Goal: Information Seeking & Learning: Learn about a topic

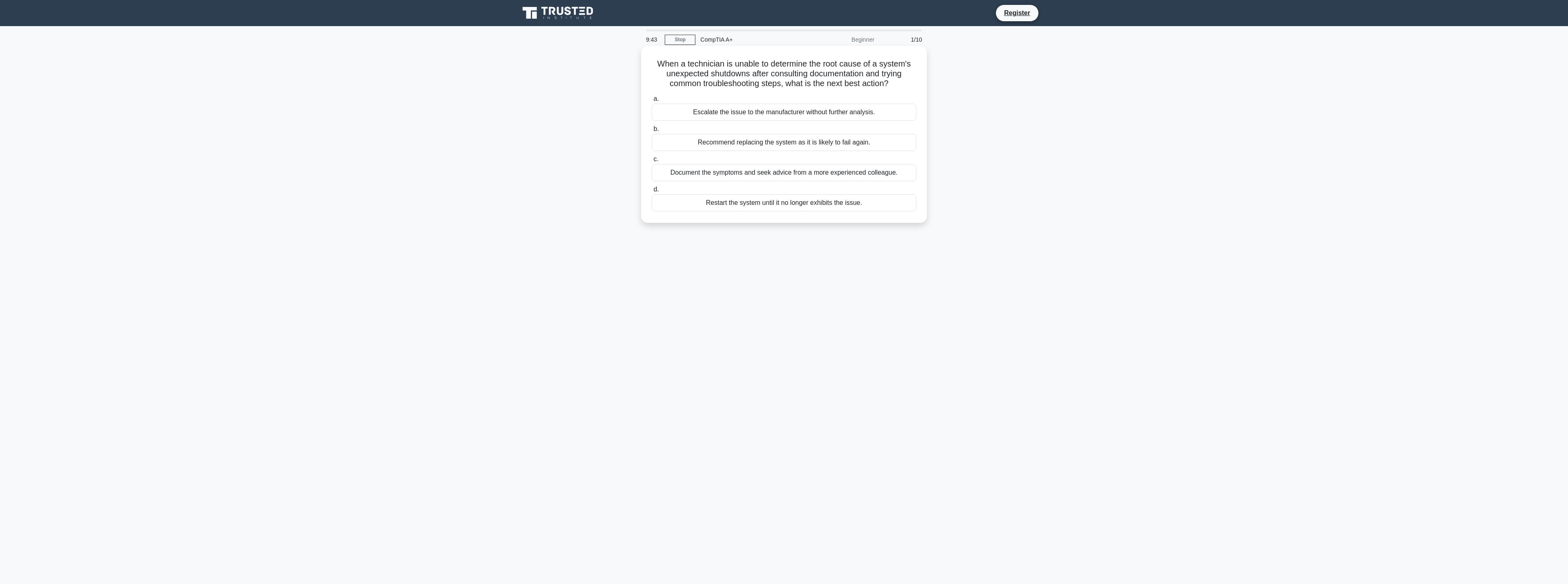
click at [762, 173] on div "Document the symptoms and seek advice from a more experienced colleague." at bounding box center [784, 173] width 265 height 17
click at [652, 162] on input "c. Document the symptoms and seek advice from a more experienced colleague." at bounding box center [652, 159] width 0 height 5
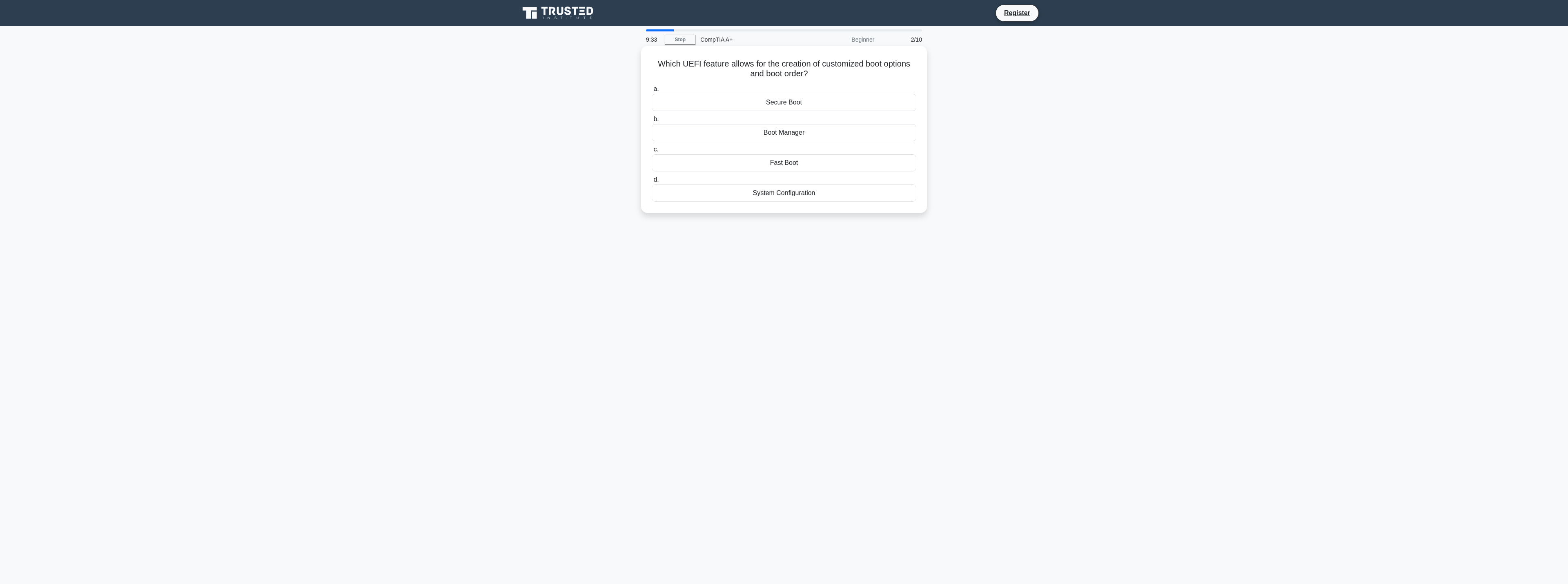
click at [810, 134] on div "Boot Manager" at bounding box center [784, 133] width 265 height 17
click at [652, 122] on input "b. Boot Manager" at bounding box center [652, 119] width 0 height 5
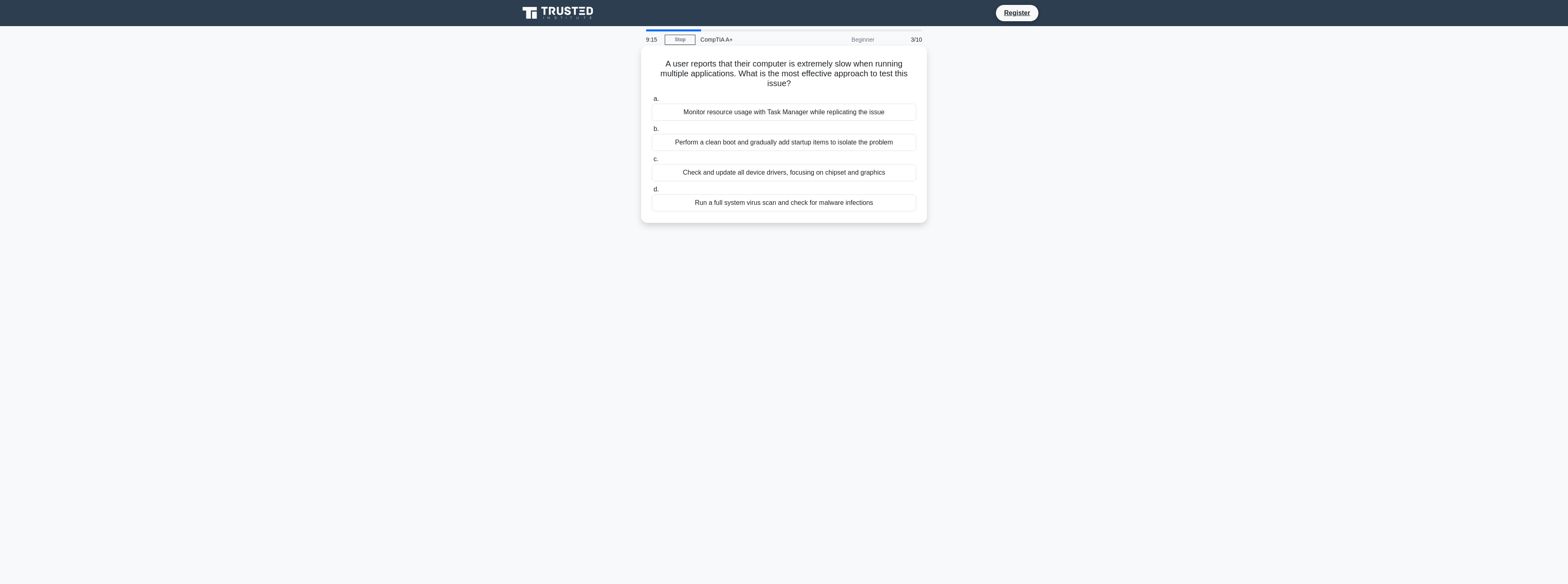
click at [891, 113] on div "Monitor resource usage with Task Manager while replicating the issue" at bounding box center [784, 112] width 265 height 17
click at [652, 102] on input "a. Monitor resource usage with Task Manager while replicating the issue" at bounding box center [652, 99] width 0 height 5
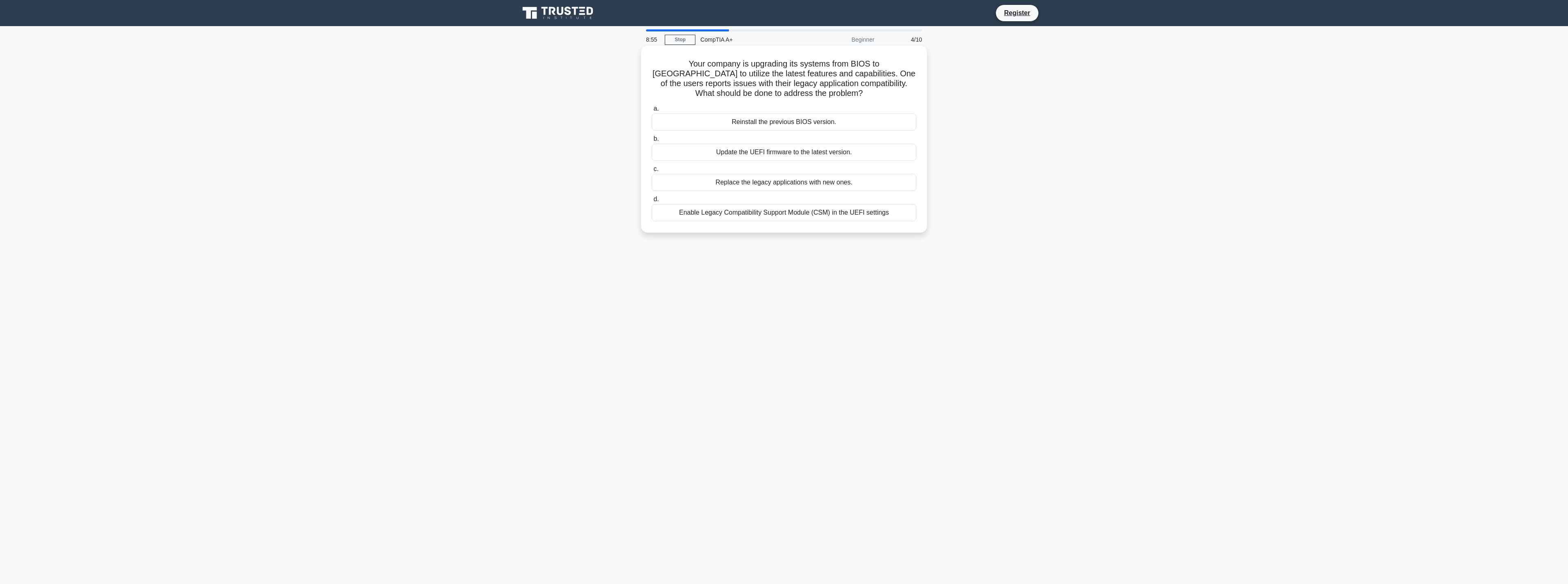
click at [853, 217] on div "Enable Legacy Compatibility Support Module (CSM) in the UEFI settings" at bounding box center [784, 212] width 265 height 17
click at [652, 202] on input "d. Enable Legacy Compatibility Support Module (CSM) in the UEFI settings" at bounding box center [652, 199] width 0 height 5
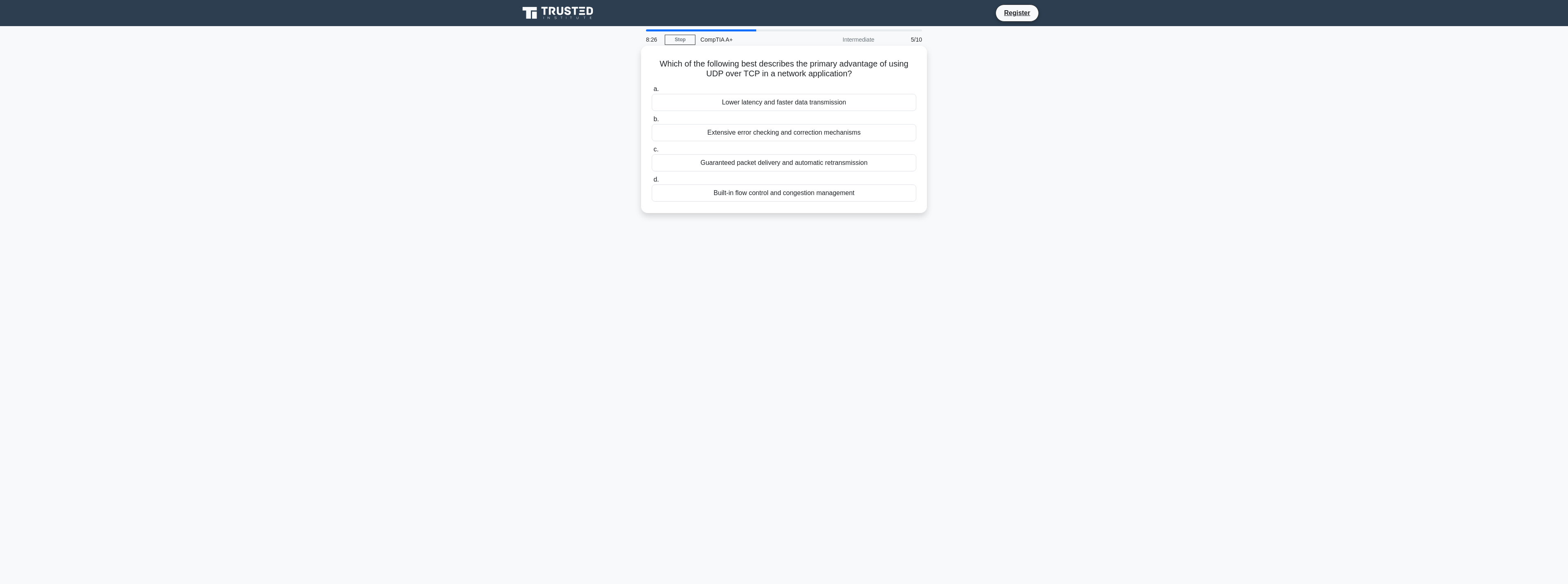
click at [779, 101] on div "Lower latency and faster data transmission" at bounding box center [784, 102] width 265 height 17
click at [652, 92] on input "a. Lower latency and faster data transmission" at bounding box center [652, 89] width 0 height 5
click at [727, 203] on div "Growing frustration or impatience" at bounding box center [784, 203] width 265 height 17
click at [652, 192] on input "d. Growing frustration or impatience" at bounding box center [652, 189] width 0 height 5
click at [877, 161] on div "Controls the flow of electricity to the motor" at bounding box center [784, 163] width 265 height 17
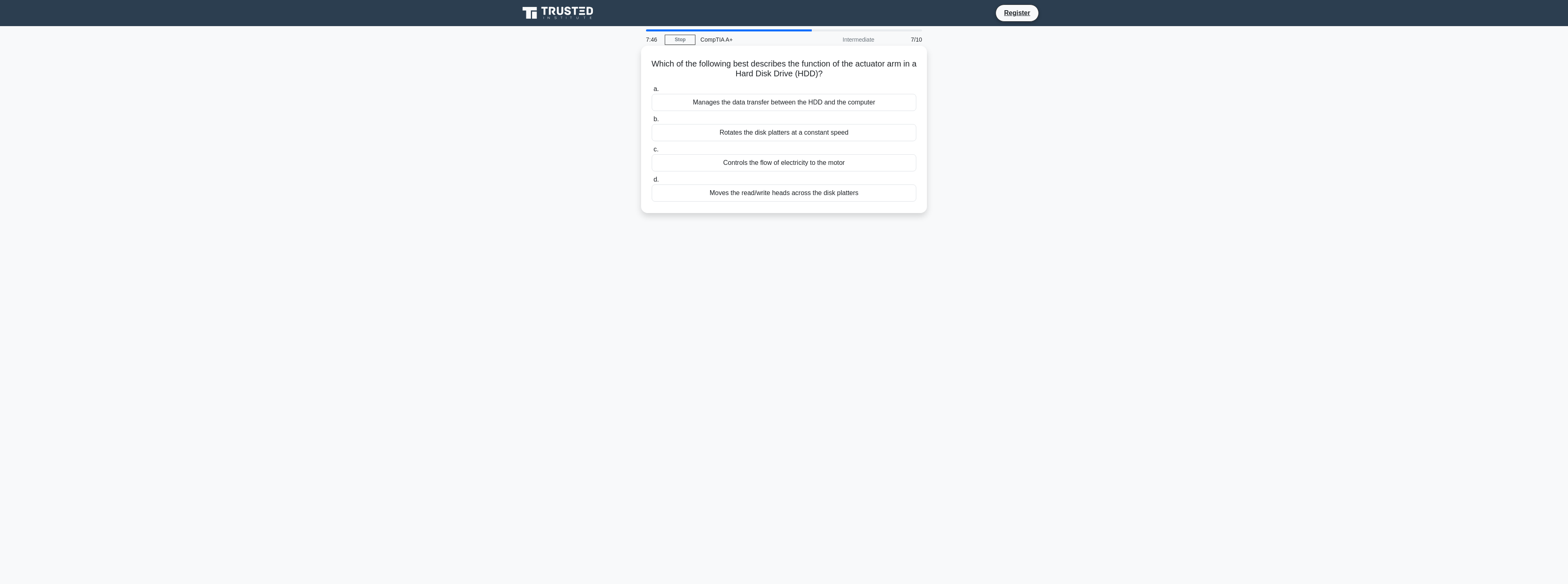
click at [652, 152] on input "c. Controls the flow of electricity to the motor" at bounding box center [652, 149] width 0 height 5
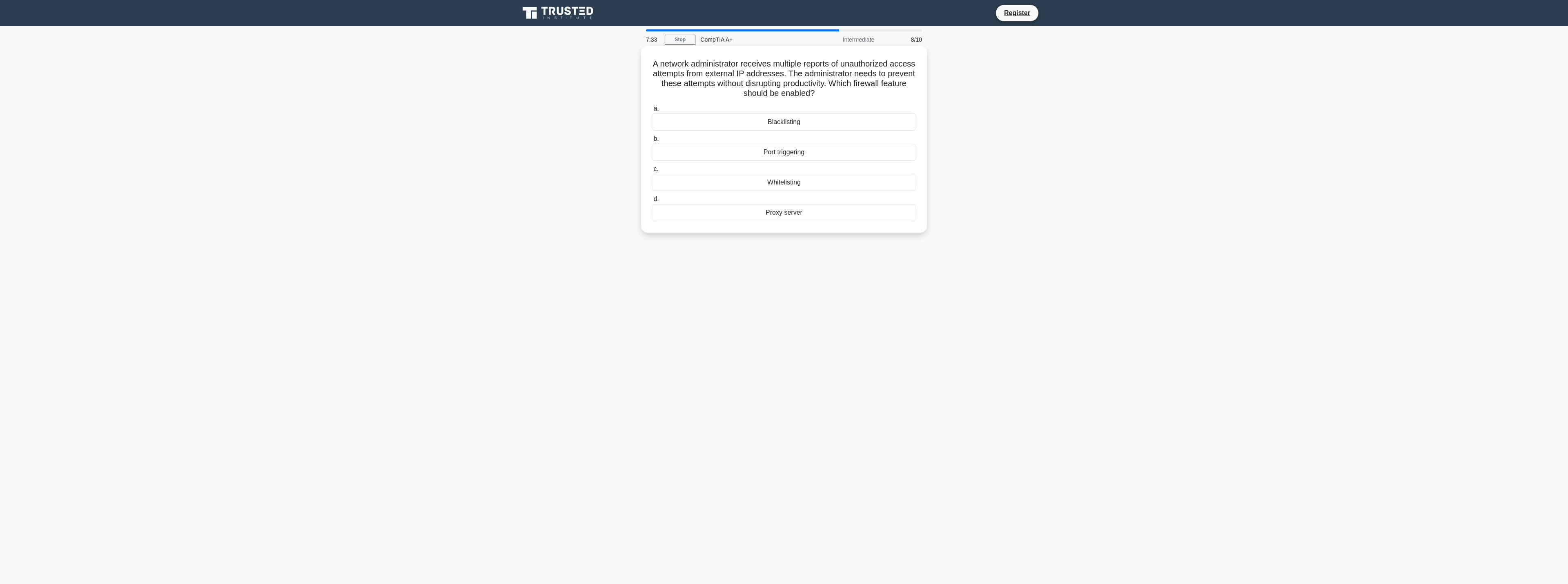
click at [847, 121] on div "Blacklisting" at bounding box center [784, 122] width 265 height 17
click at [652, 111] on input "a. Blacklisting" at bounding box center [652, 108] width 0 height 5
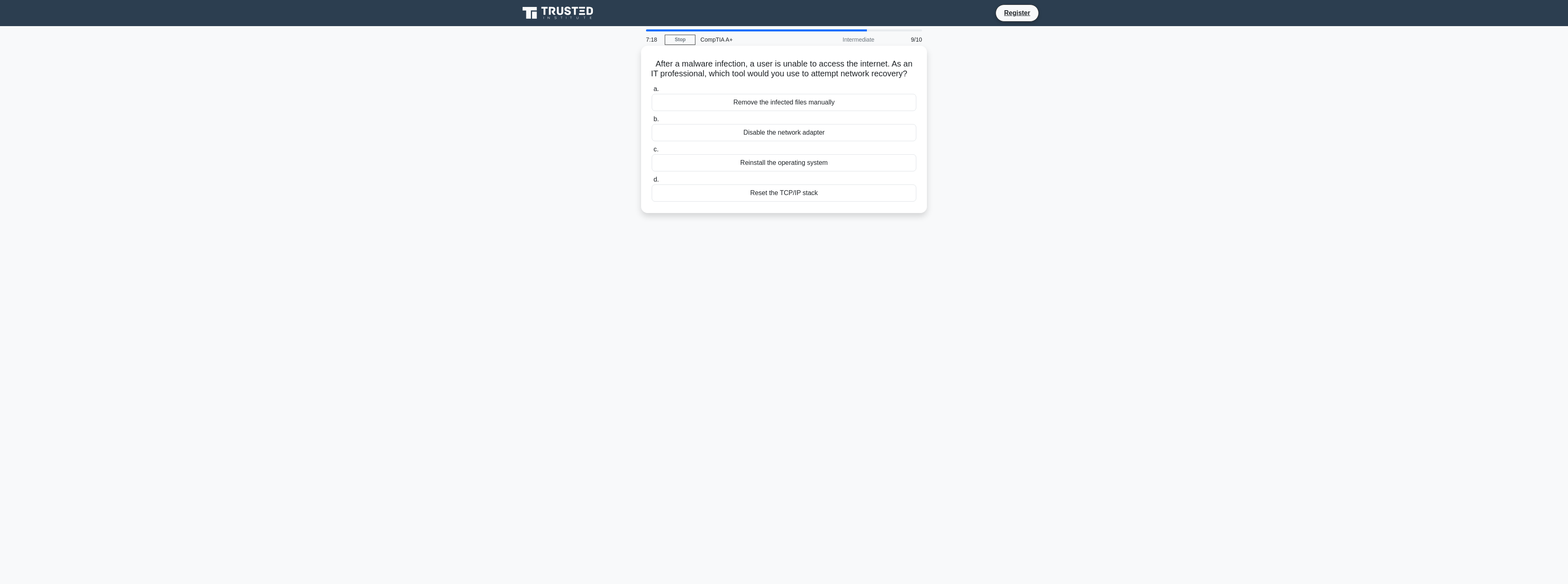
click at [825, 201] on div "Reset the TCP/IP stack" at bounding box center [784, 193] width 265 height 17
click at [652, 182] on input "d. Reset the TCP/IP stack" at bounding box center [652, 179] width 0 height 5
click at [849, 113] on div "Enable V-Sync or similar synchronization technology" at bounding box center [784, 112] width 265 height 17
click at [652, 102] on input "a. Enable V-Sync or similar synchronization technology" at bounding box center [652, 99] width 0 height 5
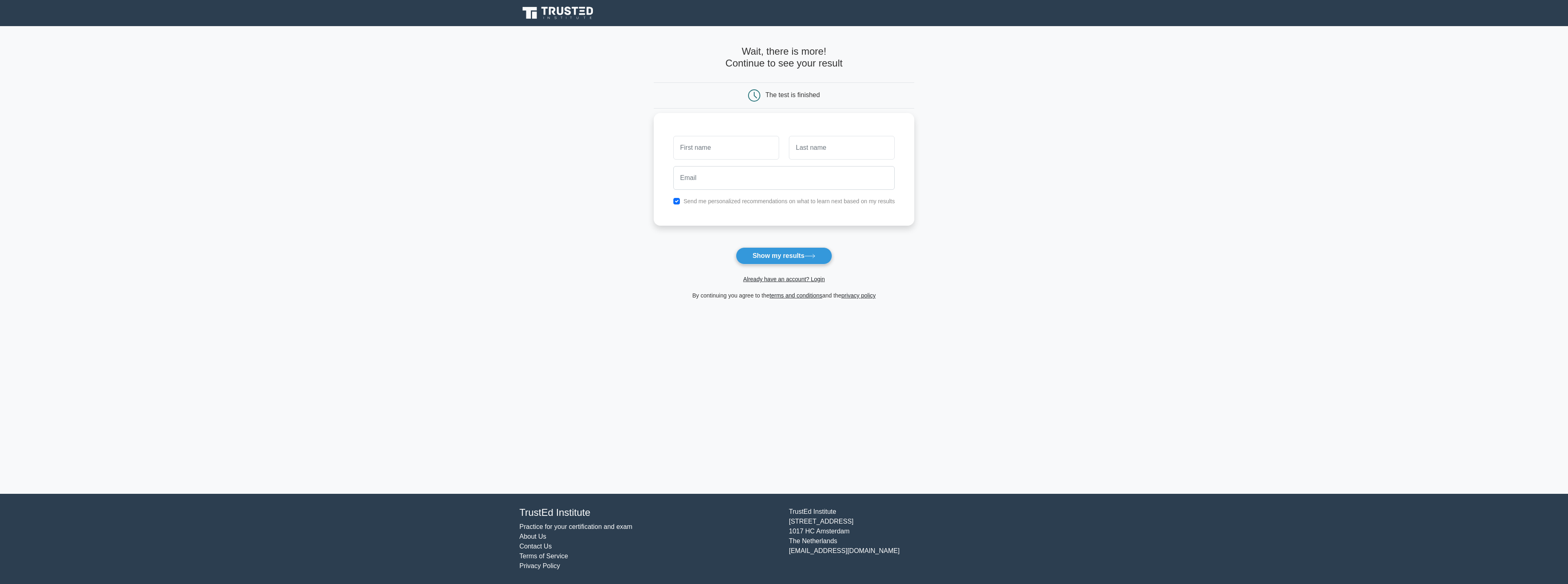
click at [673, 200] on div "Send me personalized recommendations on what to learn next based on my results" at bounding box center [784, 201] width 231 height 10
click at [678, 200] on input "checkbox" at bounding box center [676, 201] width 7 height 7
checkbox input "false"
click at [772, 259] on button "Show my results" at bounding box center [784, 256] width 96 height 17
click at [771, 254] on button "Show my results" at bounding box center [784, 256] width 96 height 17
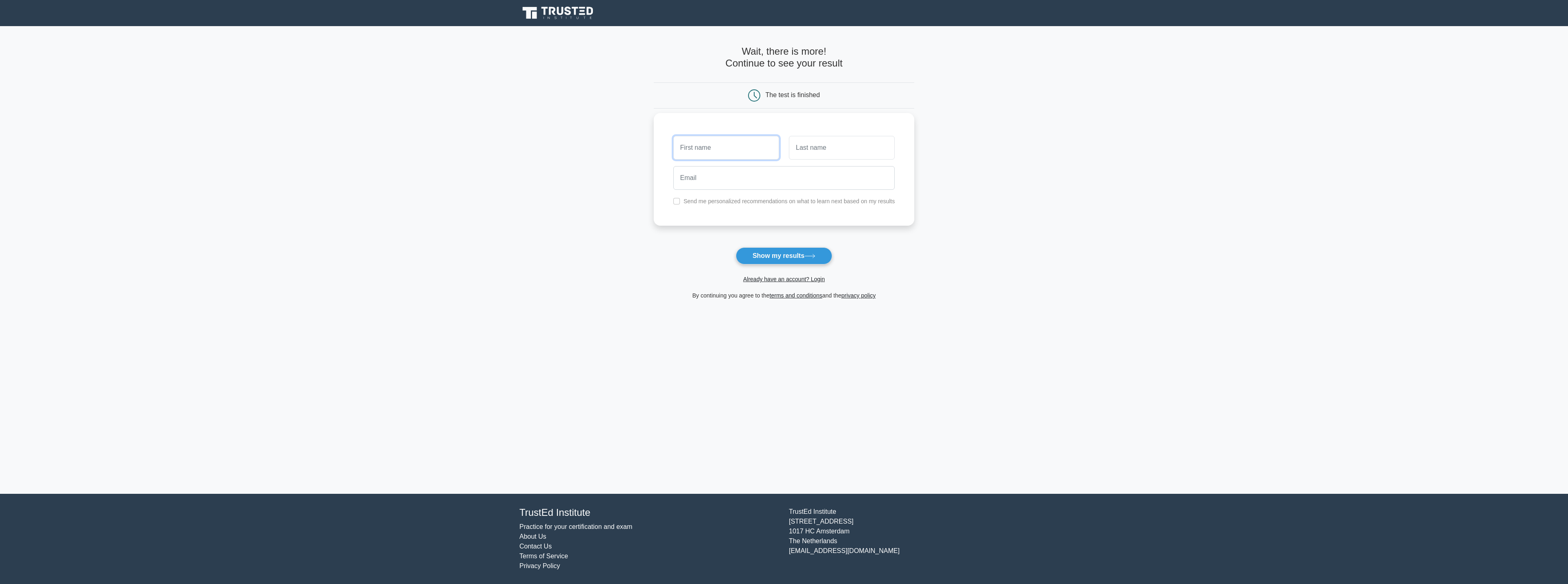
click at [732, 151] on input "text" at bounding box center [726, 147] width 106 height 24
type input "test"
click at [743, 189] on input "email" at bounding box center [784, 178] width 222 height 24
type input "test@gmail.com"
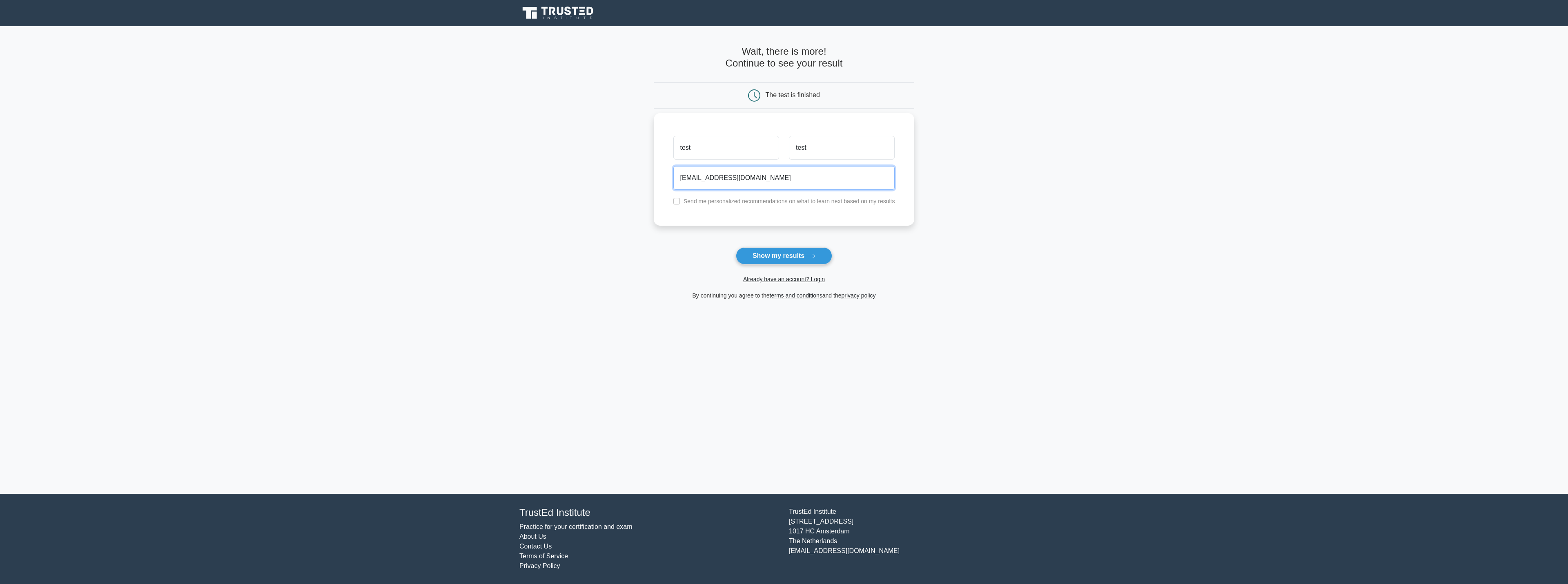
click at [736, 248] on button "Show my results" at bounding box center [784, 256] width 96 height 17
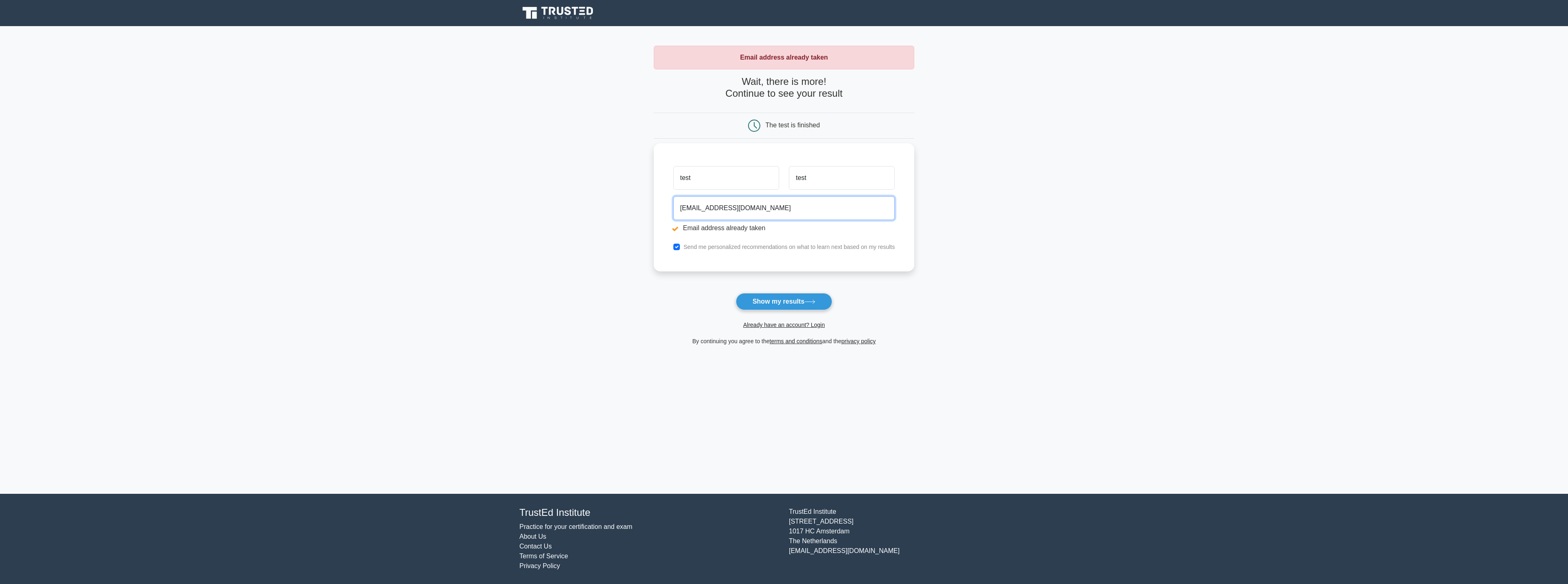
click at [692, 207] on input "[EMAIL_ADDRESS][DOMAIN_NAME]" at bounding box center [784, 208] width 222 height 24
click at [692, 207] on input "test54gmail.com" at bounding box center [784, 208] width 222 height 24
drag, startPoint x: 766, startPoint y: 292, endPoint x: 769, endPoint y: 303, distance: 11.4
click at [769, 302] on form "Wait, there is more! Continue to see your result The test is finished test test" at bounding box center [784, 211] width 261 height 270
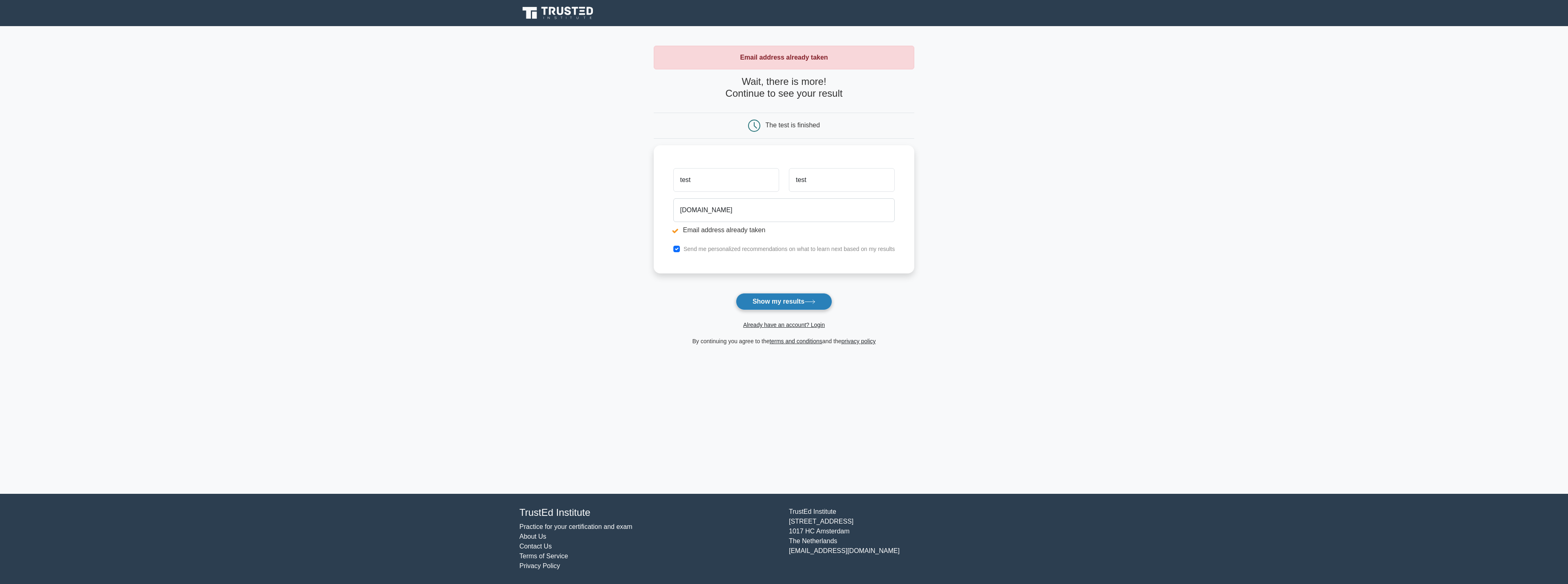
click at [769, 303] on button "Show my results" at bounding box center [784, 302] width 96 height 17
type input "test546466@gmail.com"
click at [763, 300] on button "Show my results" at bounding box center [784, 302] width 96 height 17
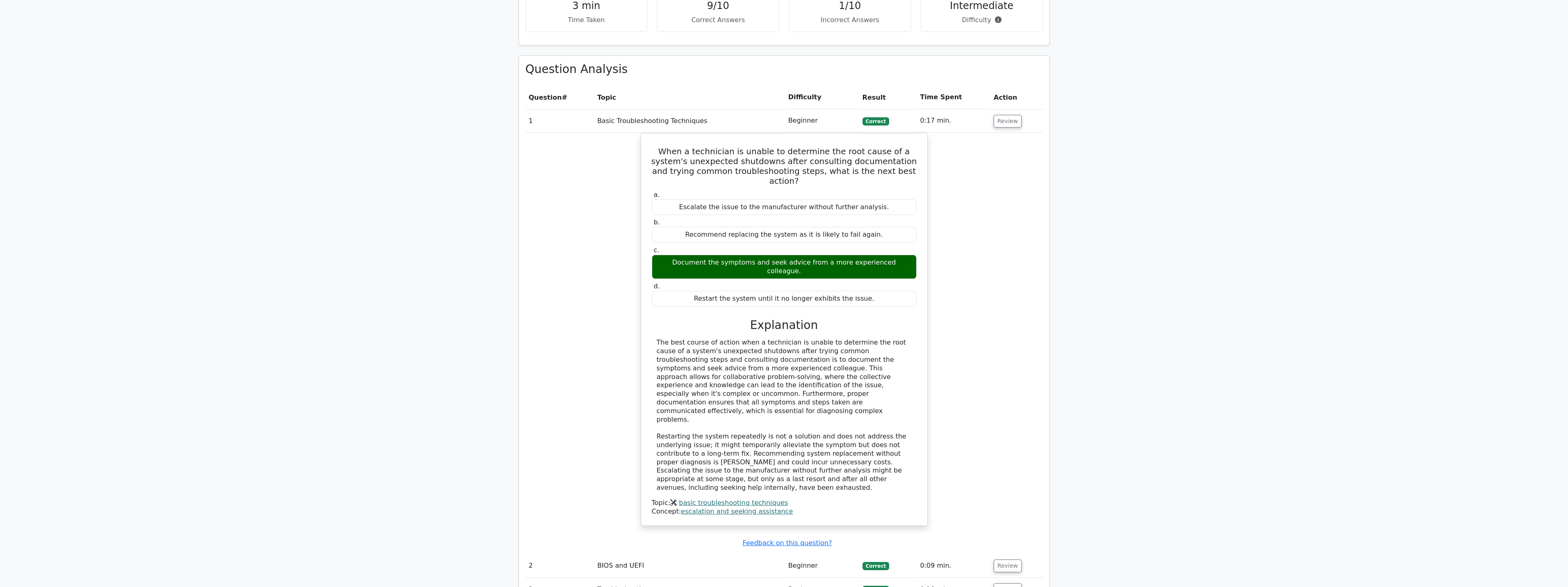
scroll to position [780, 0]
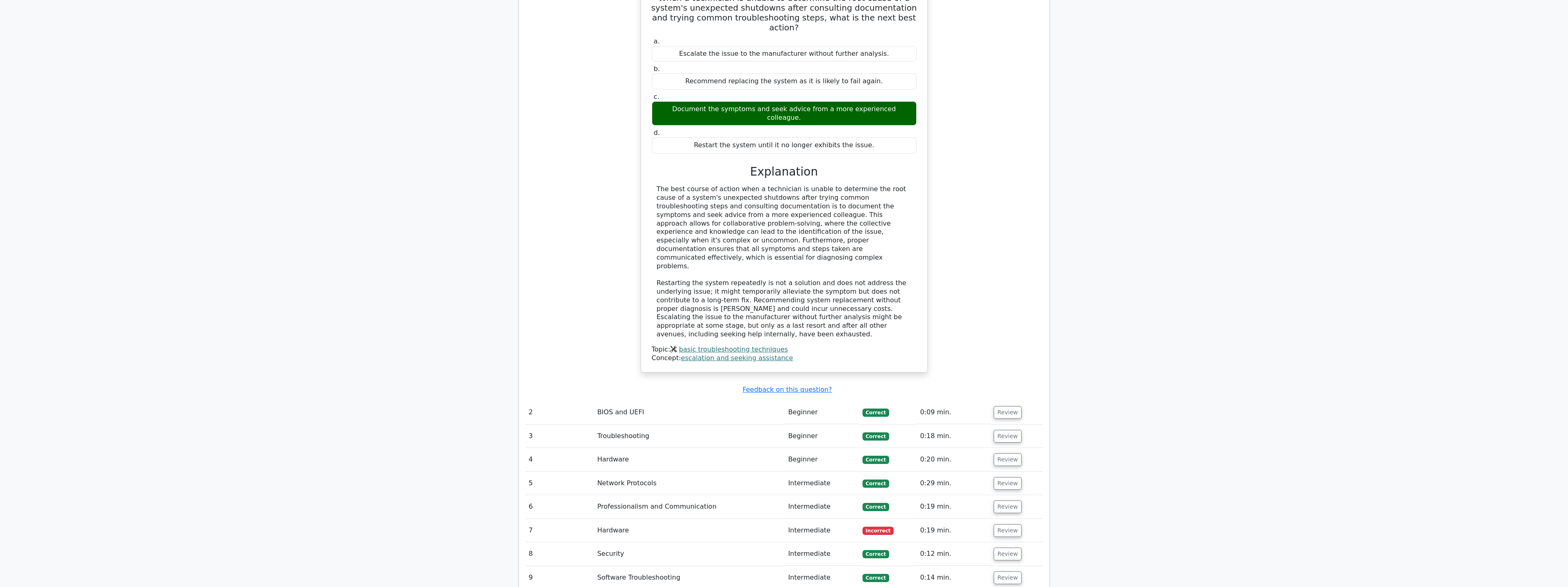
click at [636, 519] on td "Hardware" at bounding box center [689, 531] width 191 height 23
click at [999, 524] on button "Review" at bounding box center [1008, 530] width 28 height 13
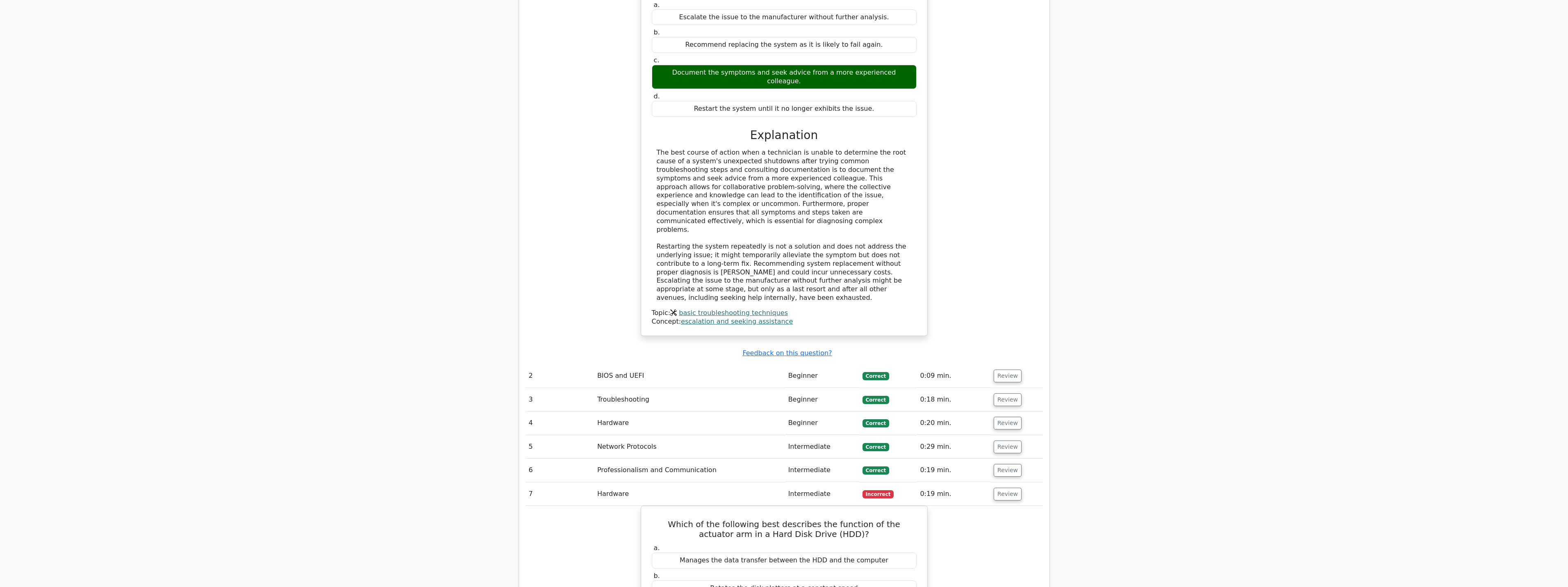
scroll to position [821, 0]
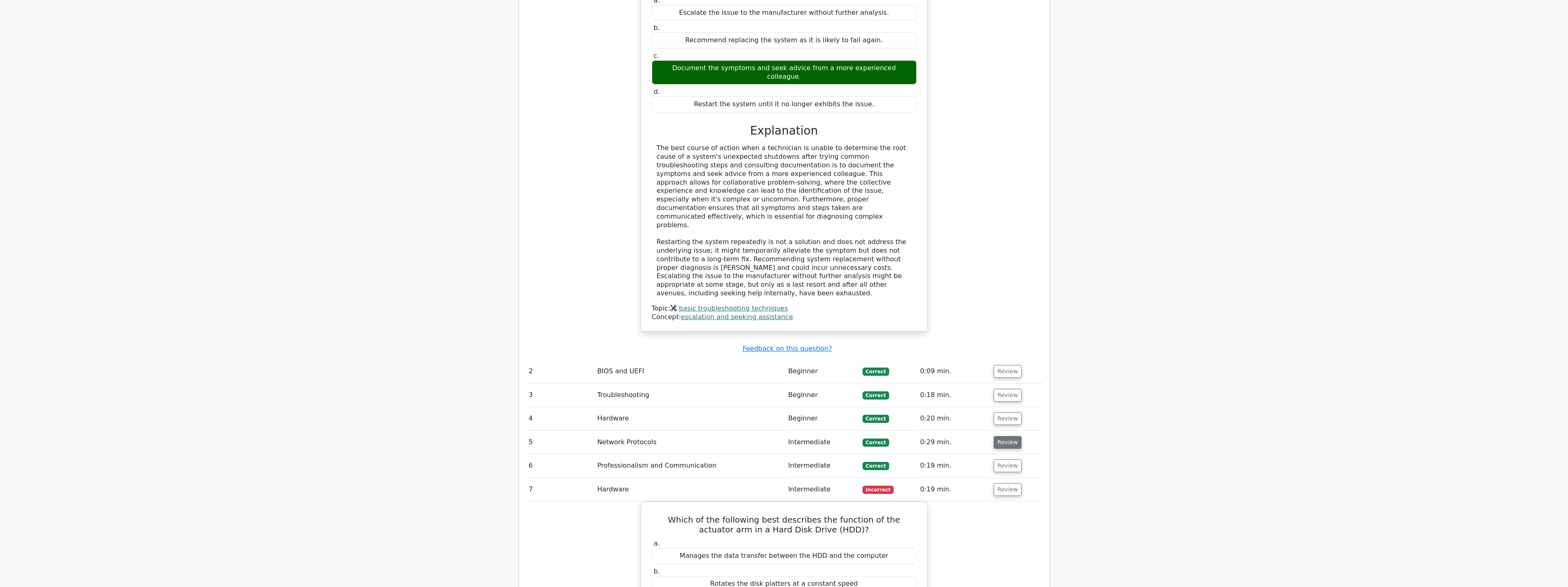
click at [1002, 436] on button "Review" at bounding box center [1008, 442] width 28 height 13
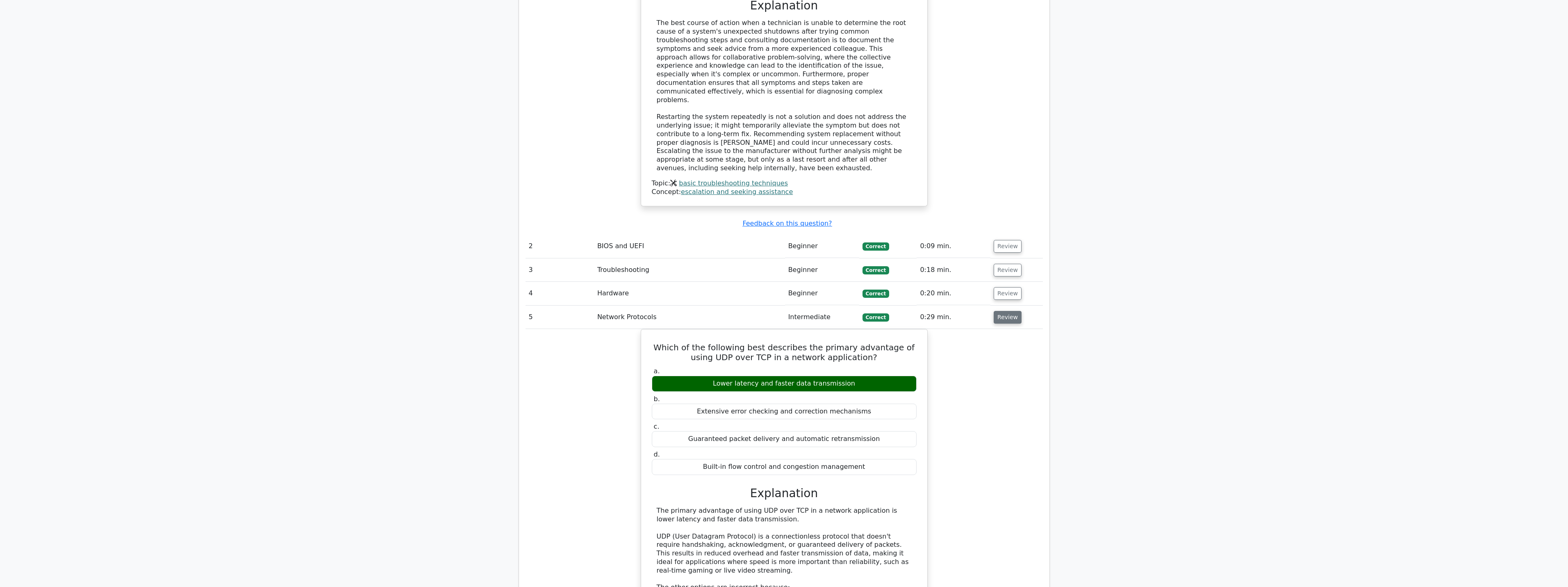
scroll to position [984, 0]
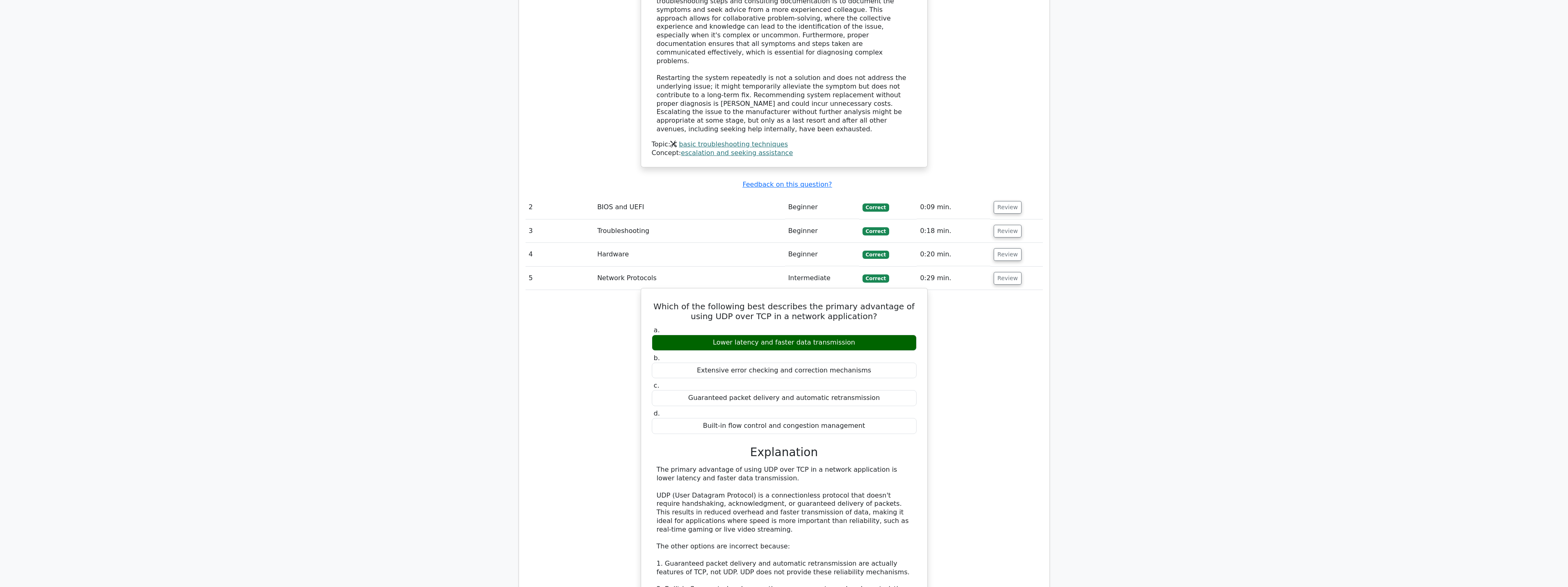
click at [890, 409] on label "d. Built-in flow control and congestion management" at bounding box center [784, 421] width 265 height 24
